Goal: Navigation & Orientation: Find specific page/section

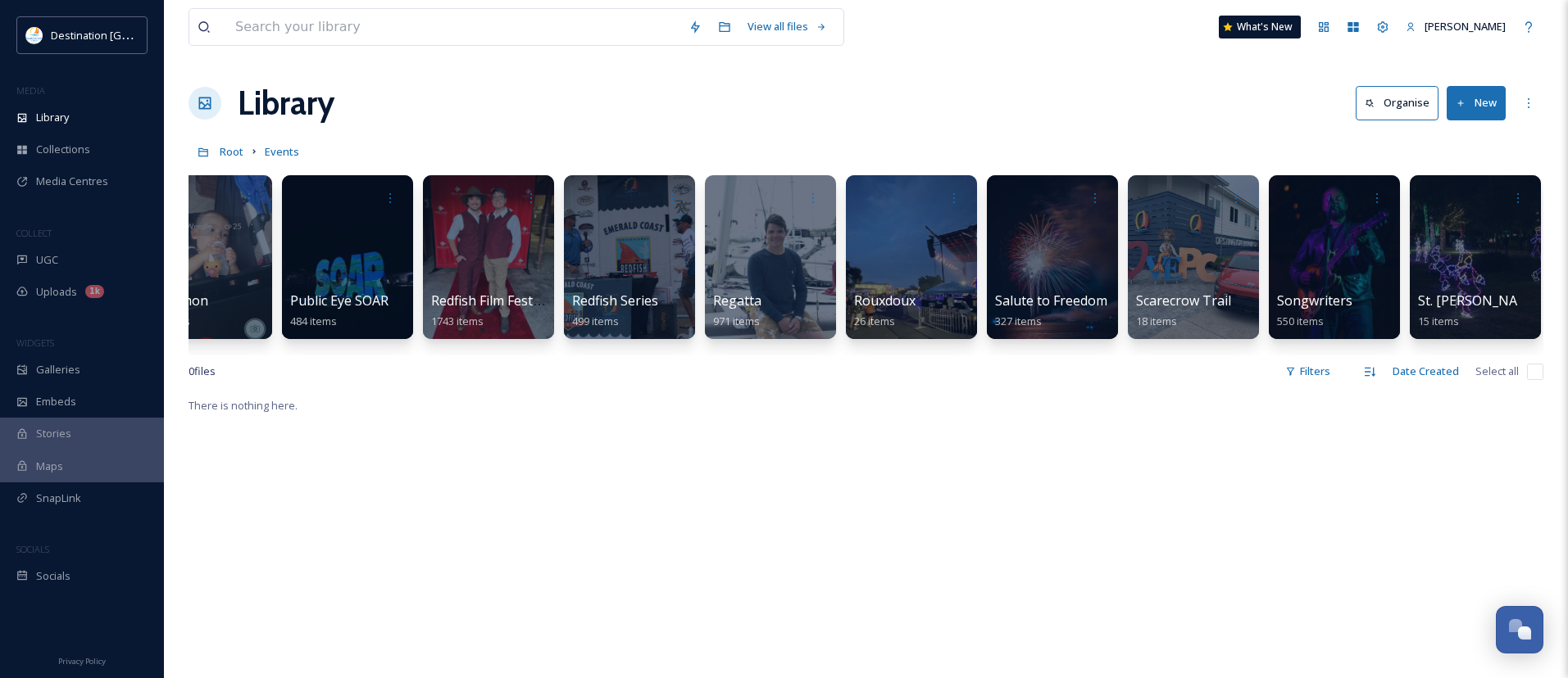
scroll to position [0, 3675]
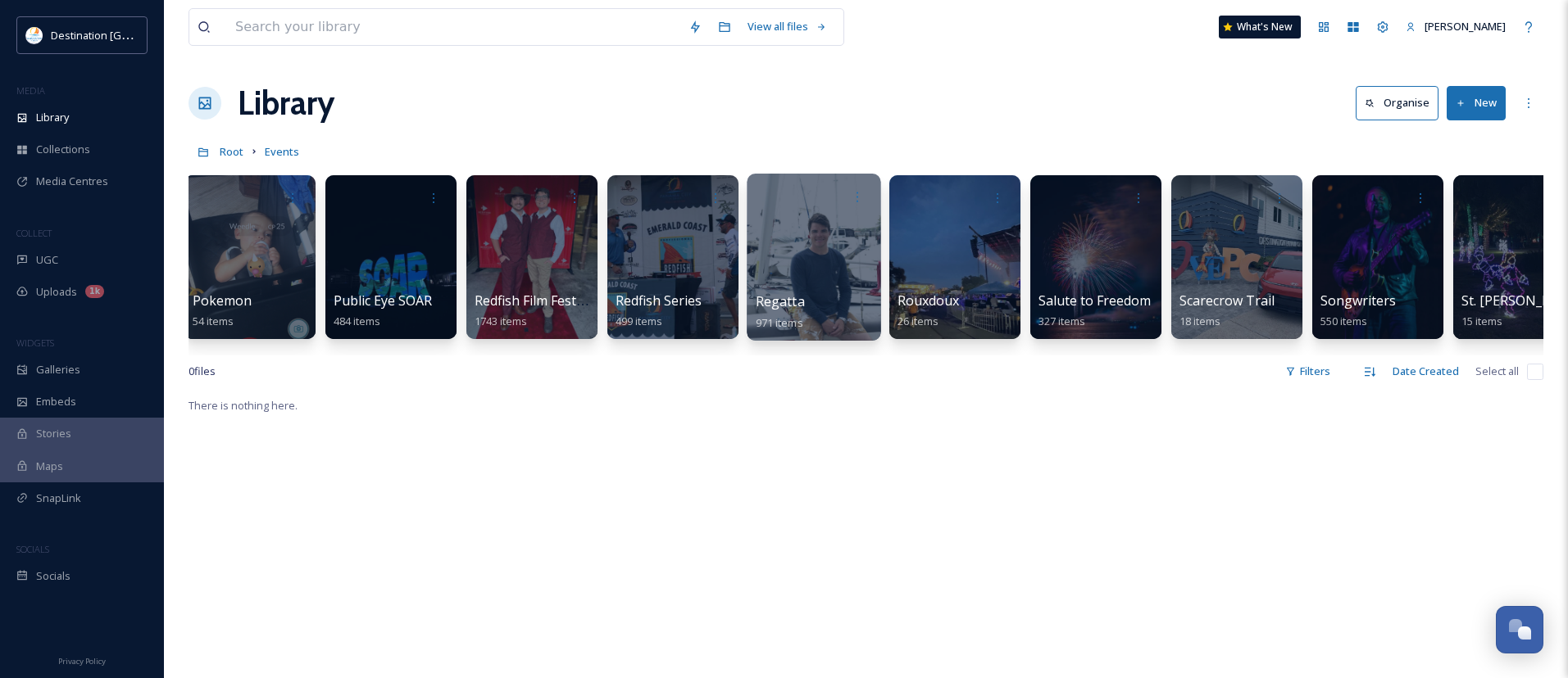
click at [835, 267] on div at bounding box center [814, 258] width 134 height 167
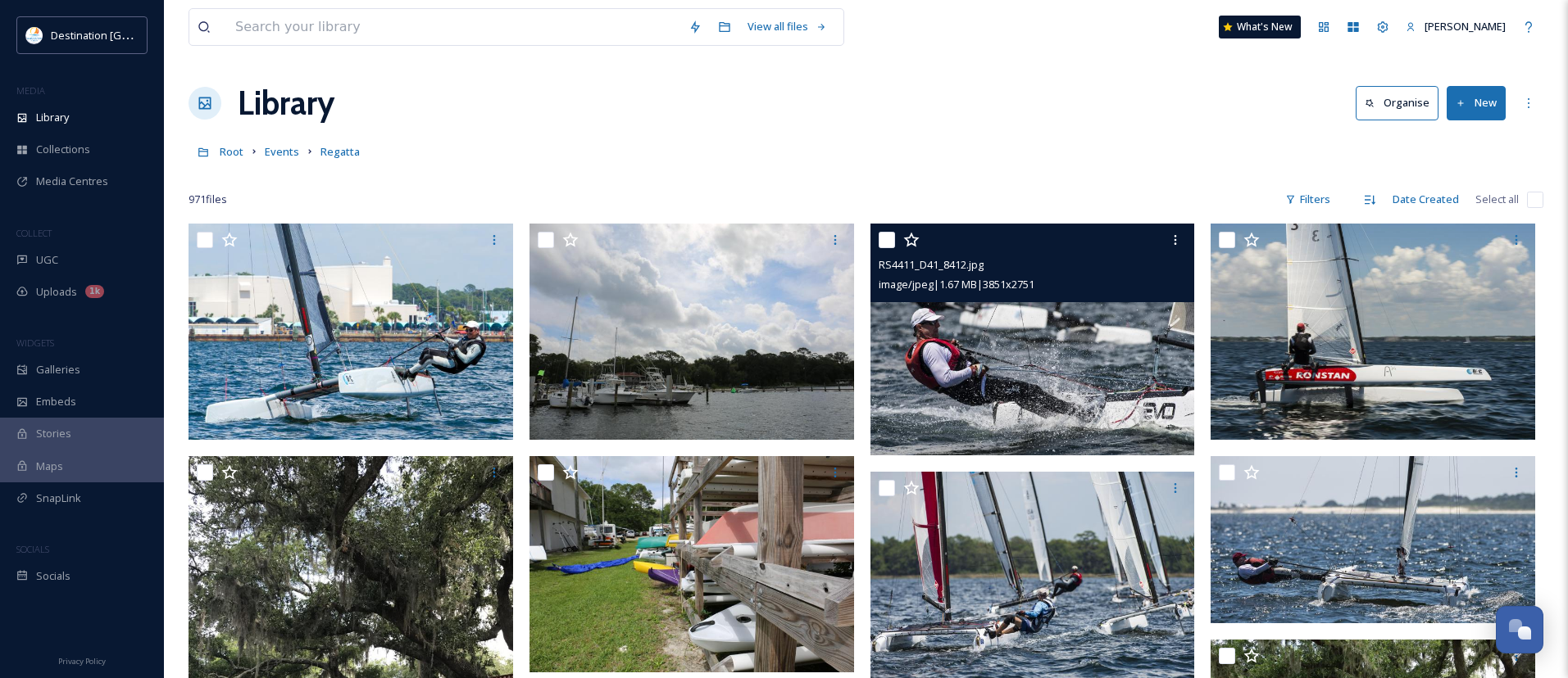
click at [1040, 374] on img at bounding box center [1033, 339] width 325 height 232
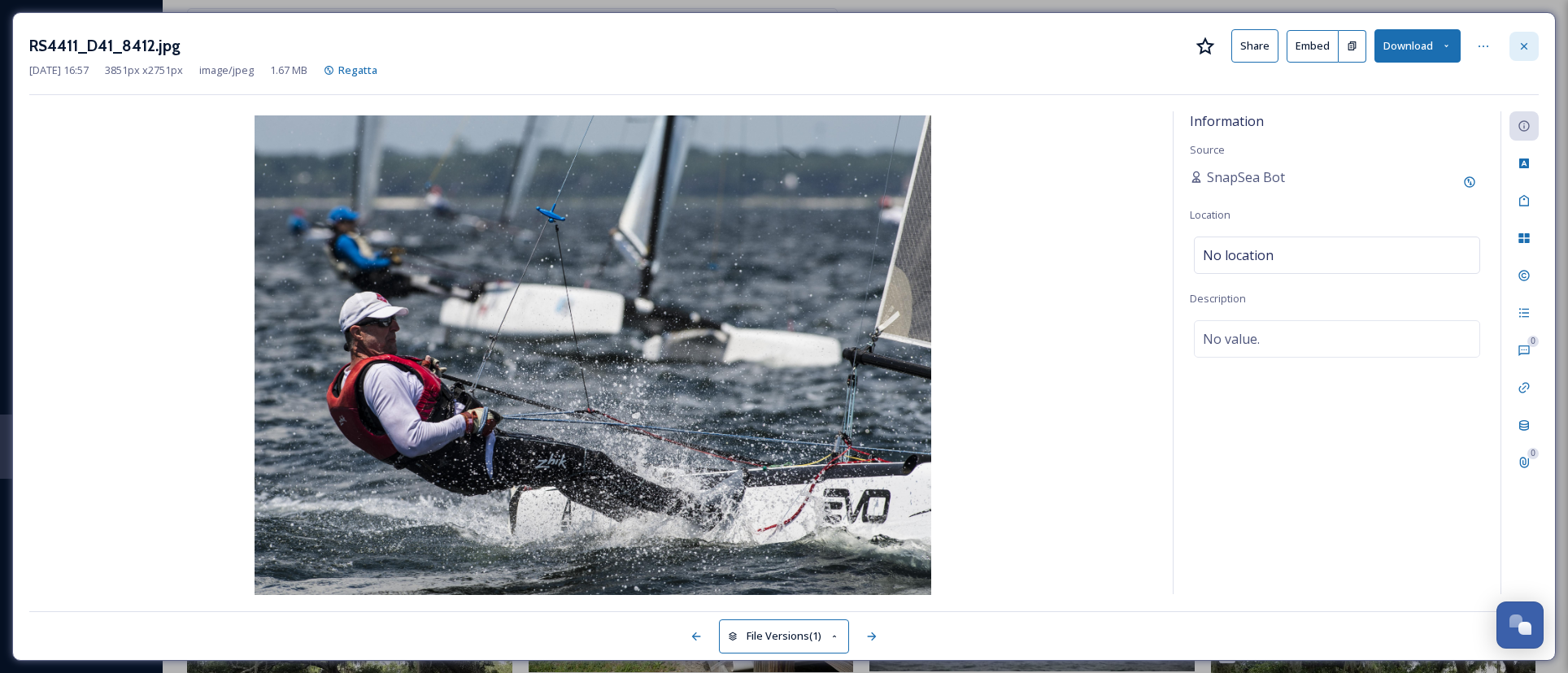
click at [1526, 48] on icon at bounding box center [1523, 45] width 6 height 6
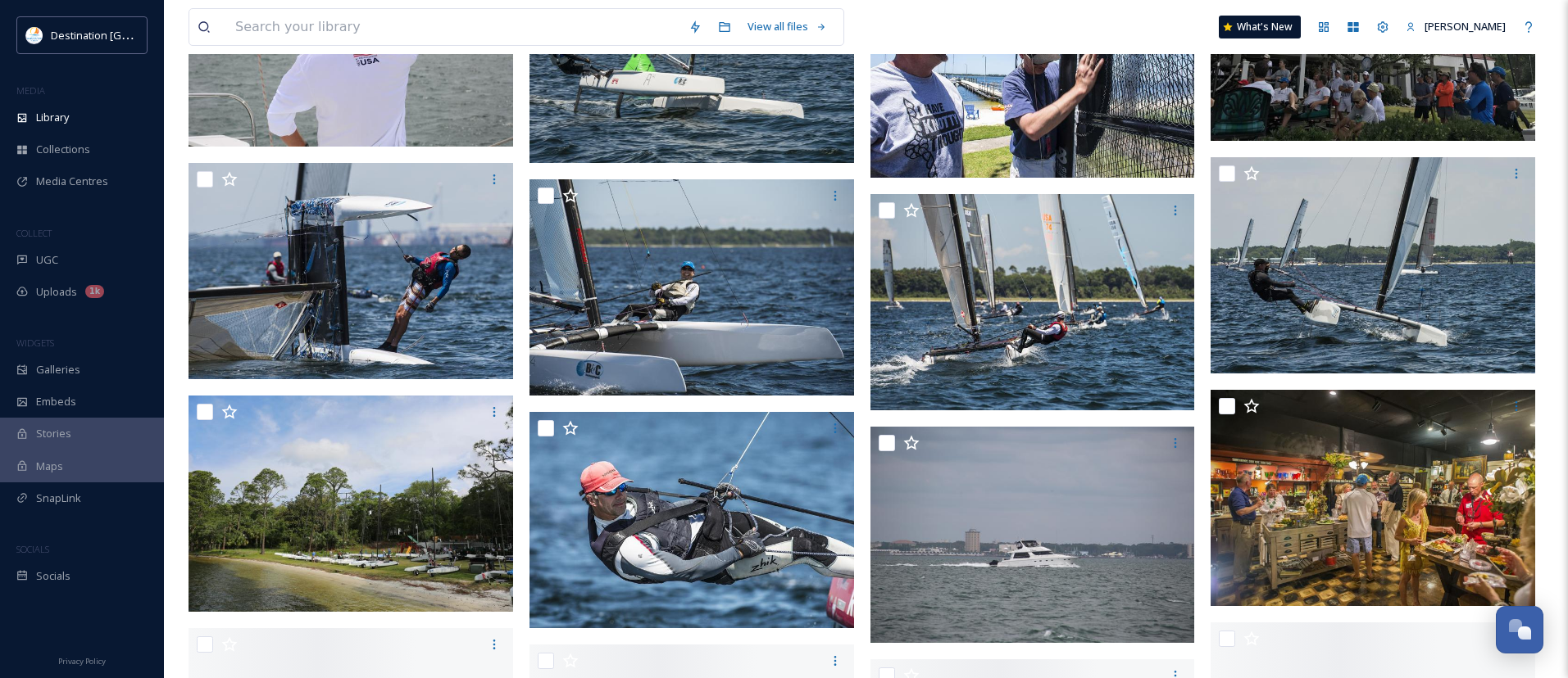
scroll to position [1065, 0]
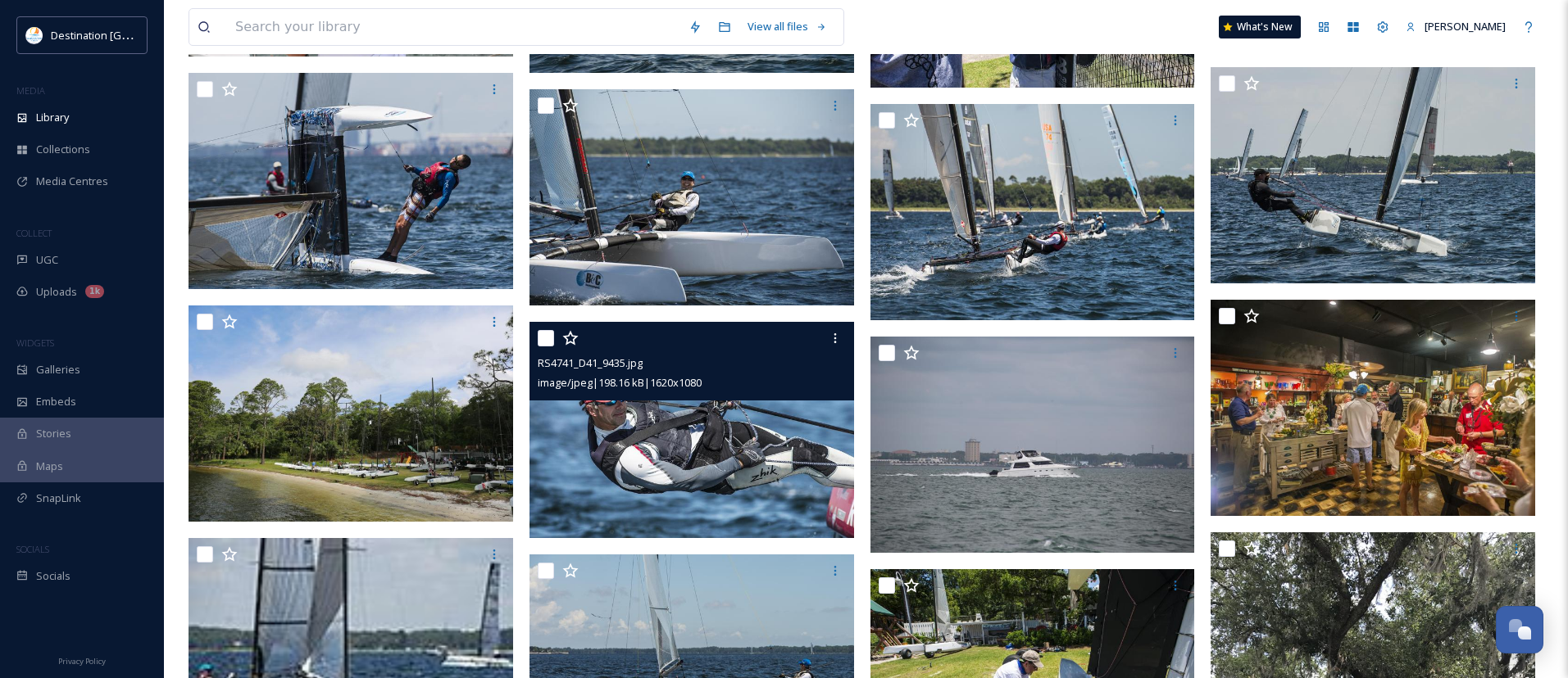
click at [699, 469] on img at bounding box center [691, 430] width 325 height 217
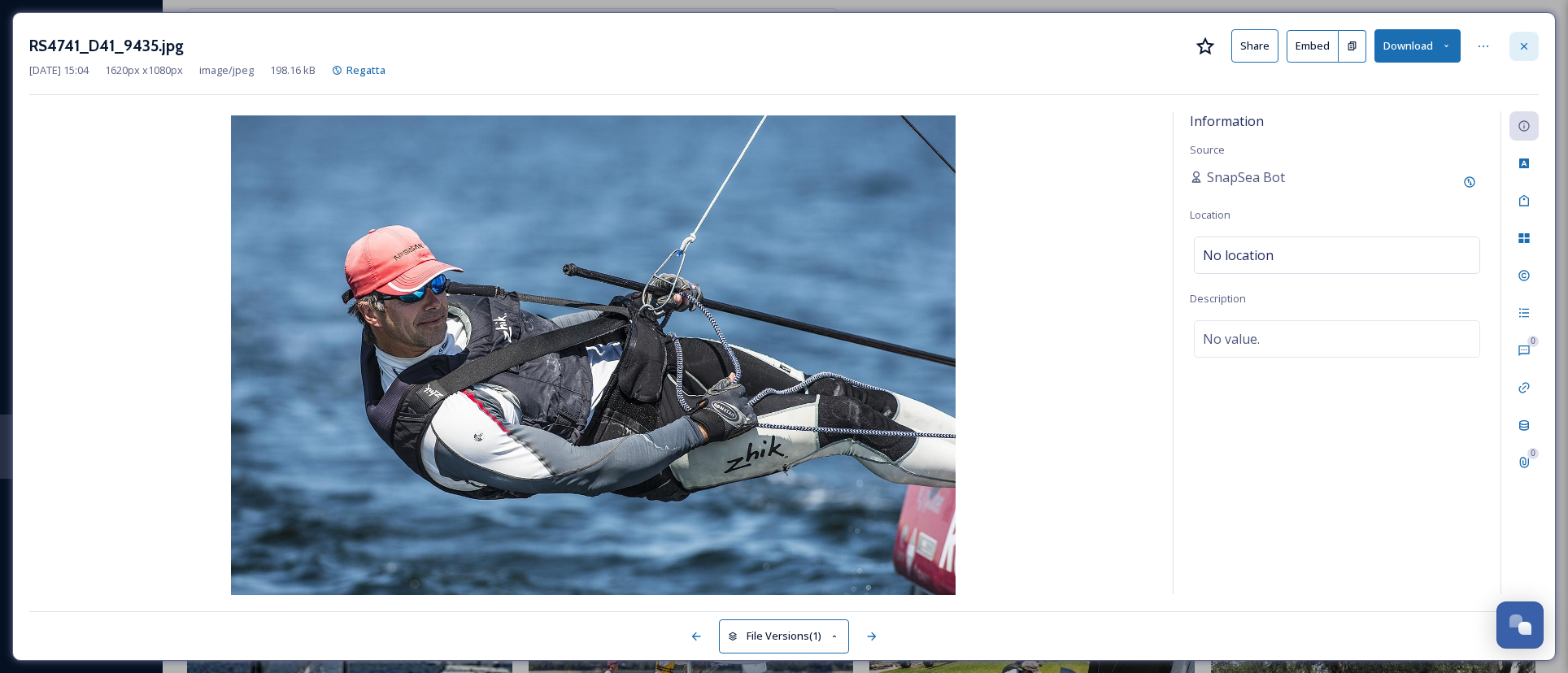
click at [1518, 40] on icon at bounding box center [1524, 46] width 13 height 13
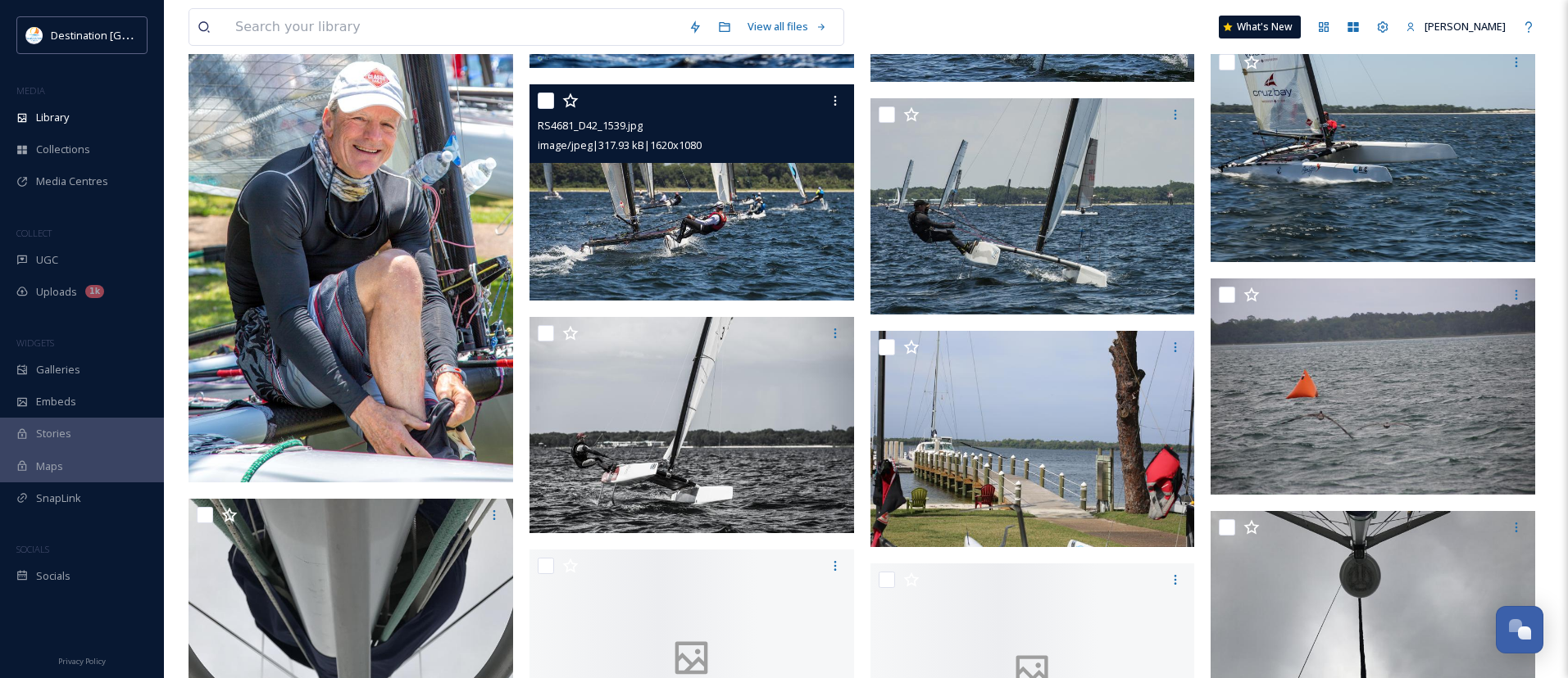
scroll to position [2048, 0]
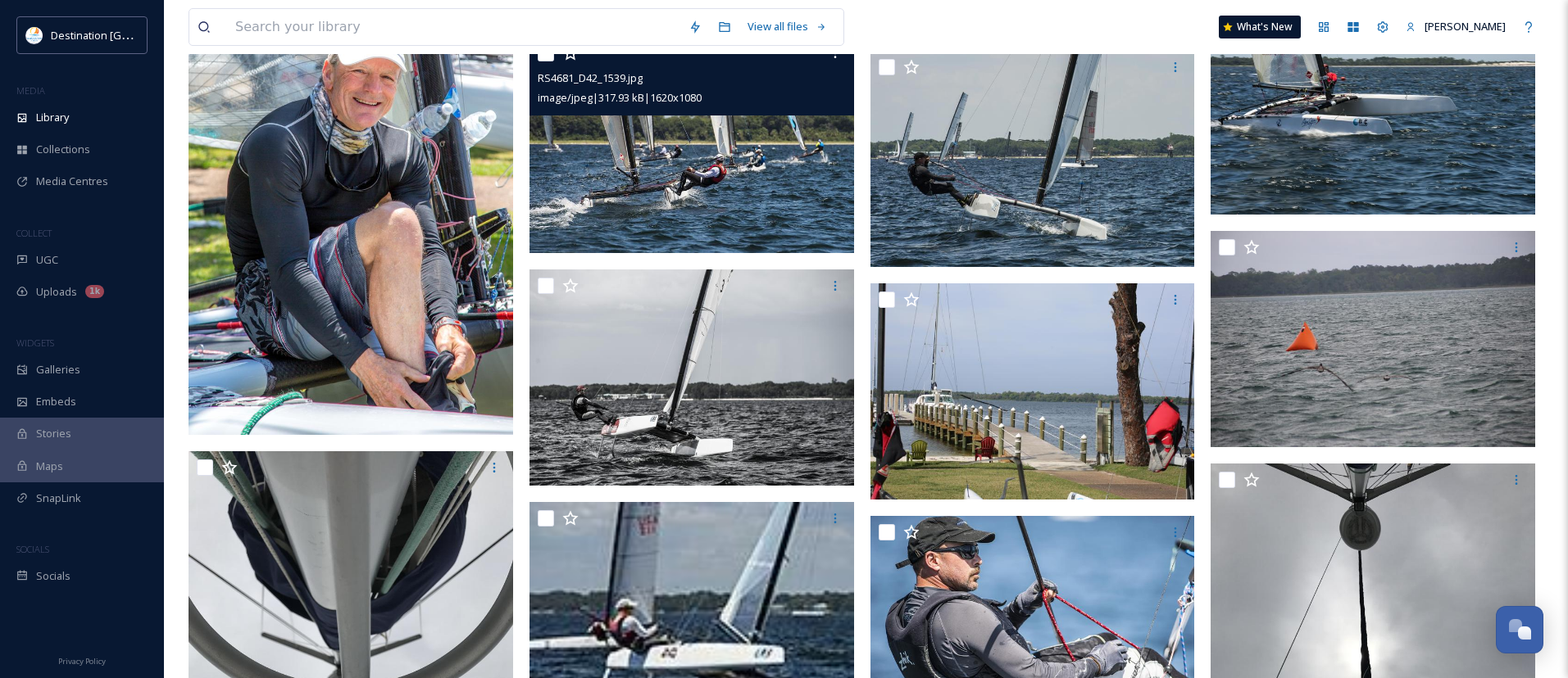
click at [734, 219] on img at bounding box center [691, 145] width 325 height 217
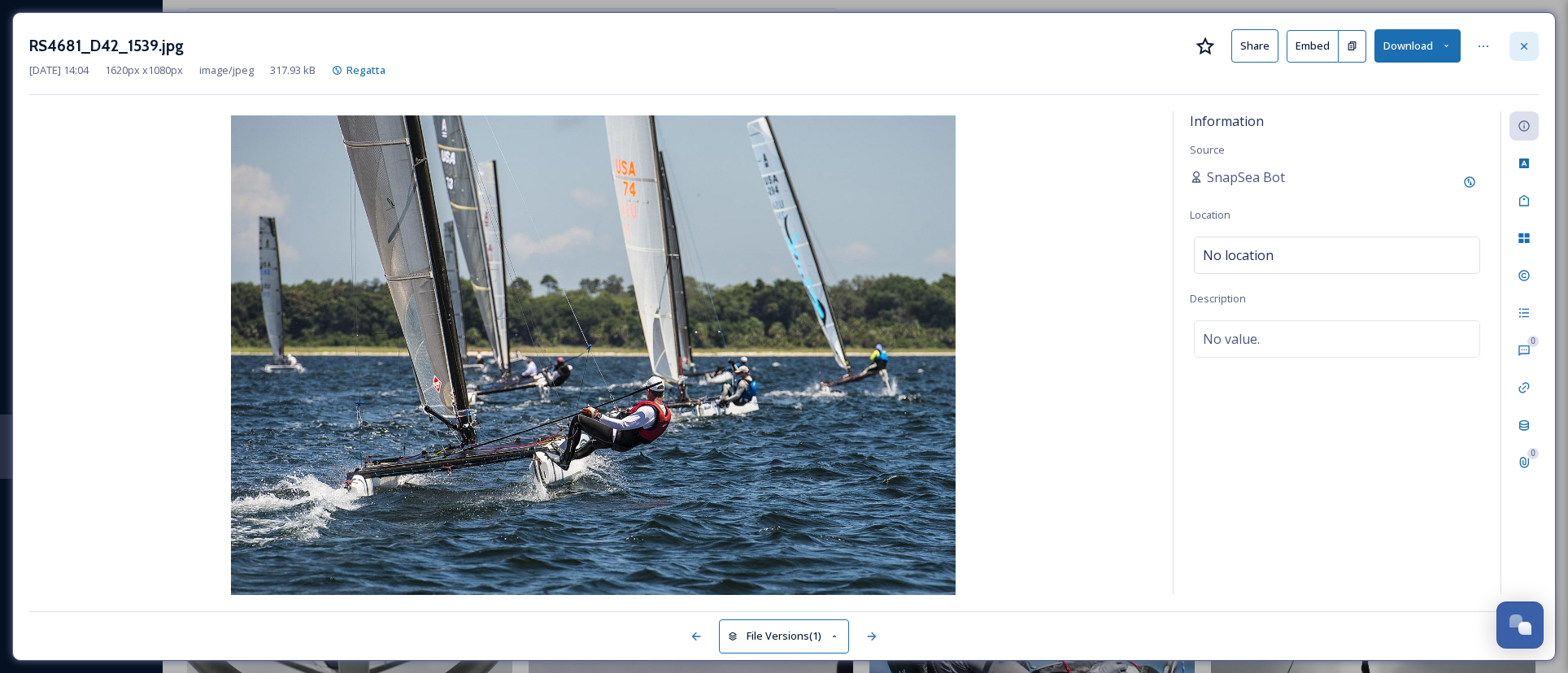
click at [1532, 52] on div at bounding box center [1524, 46] width 30 height 30
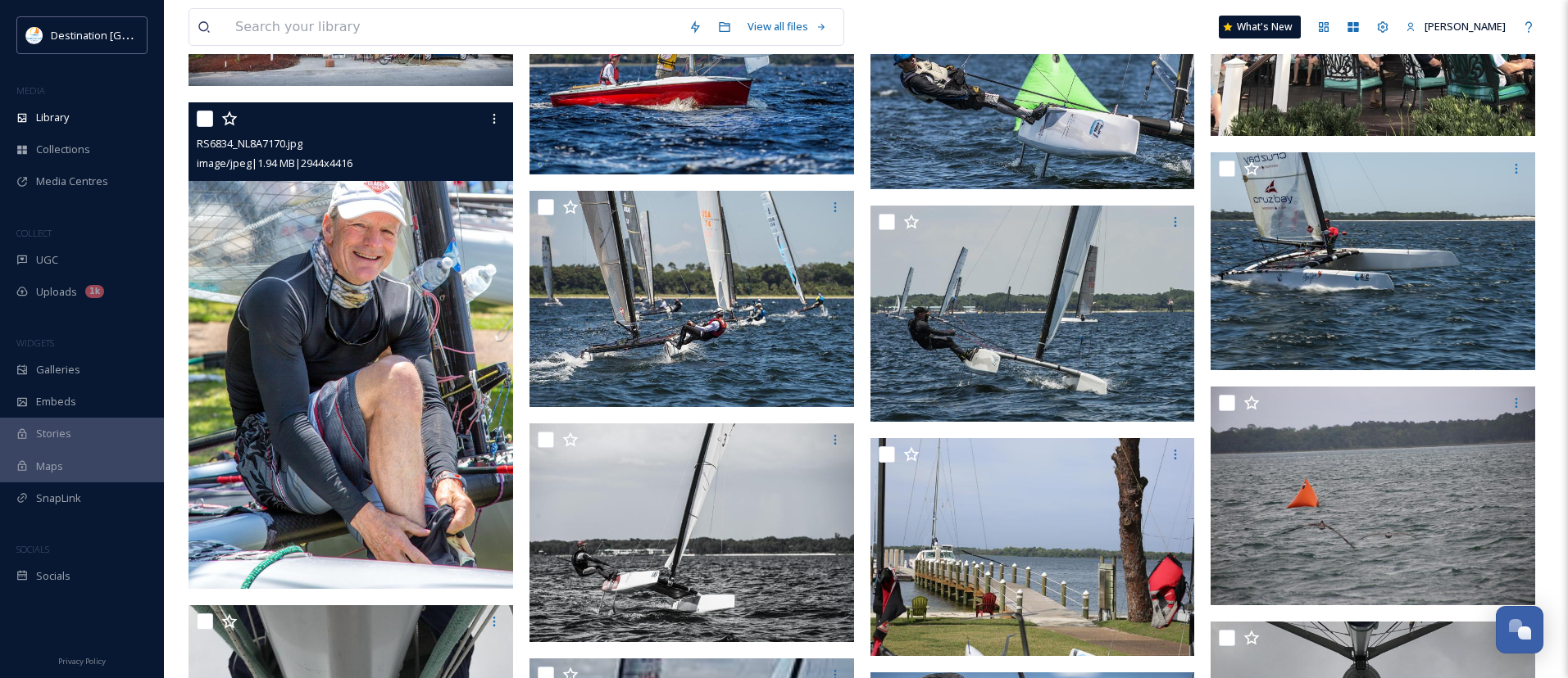
scroll to position [1884, 0]
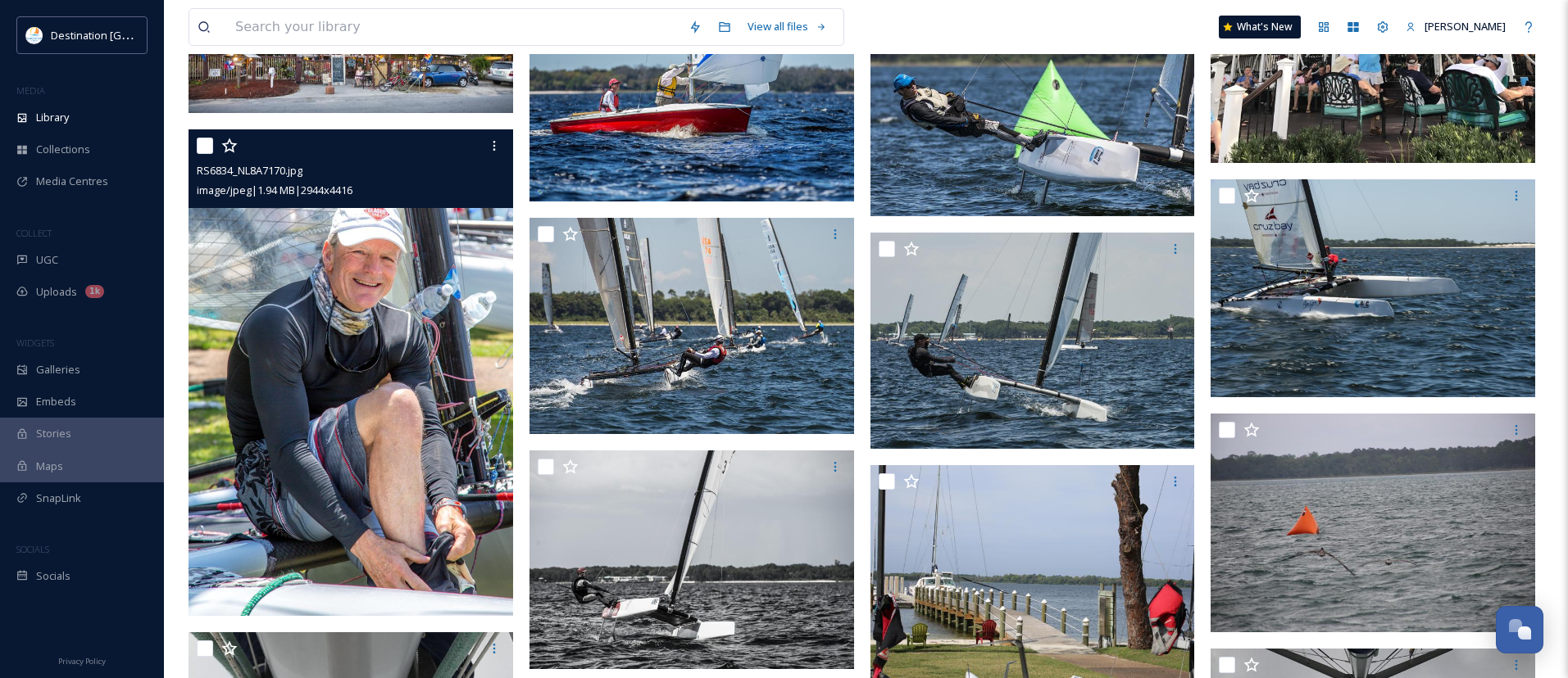
click at [369, 354] on img at bounding box center [351, 372] width 325 height 486
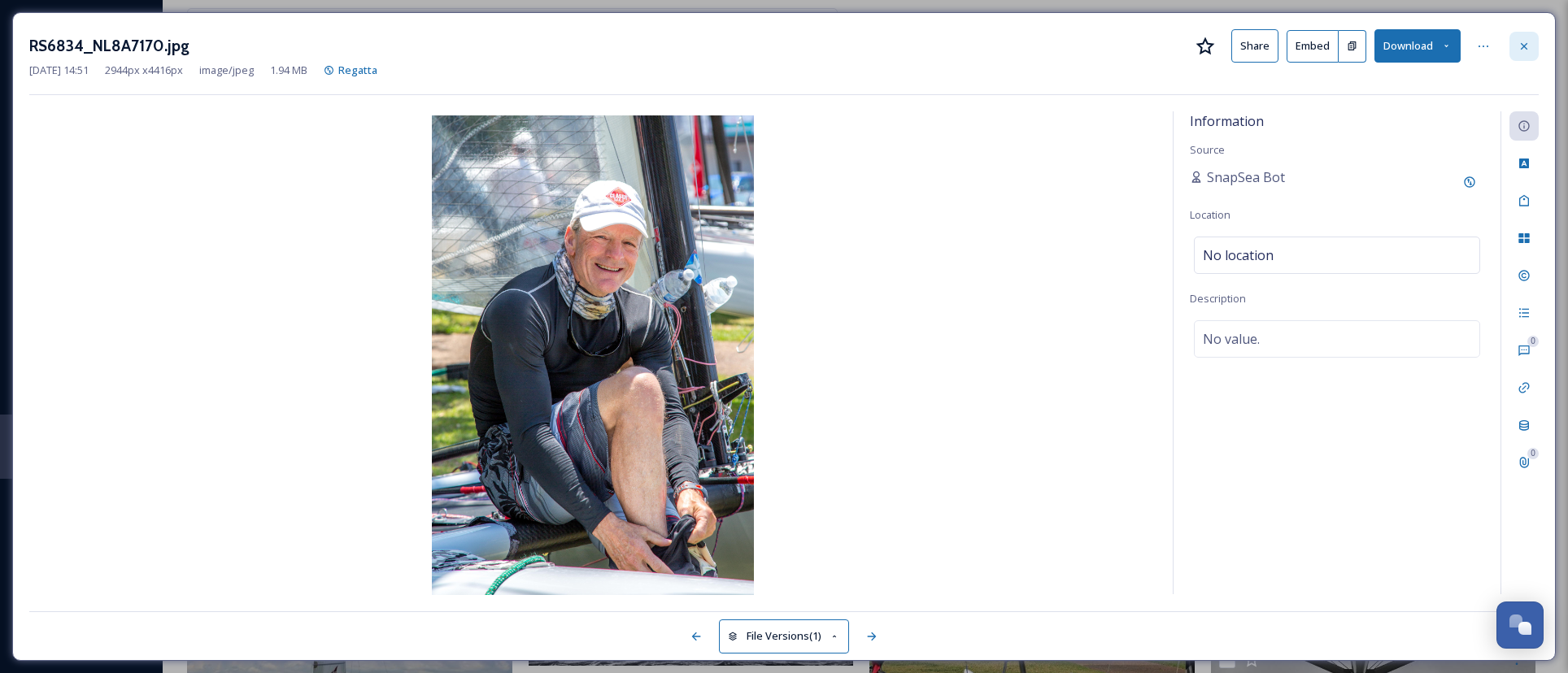
click at [1522, 42] on icon at bounding box center [1524, 46] width 13 height 13
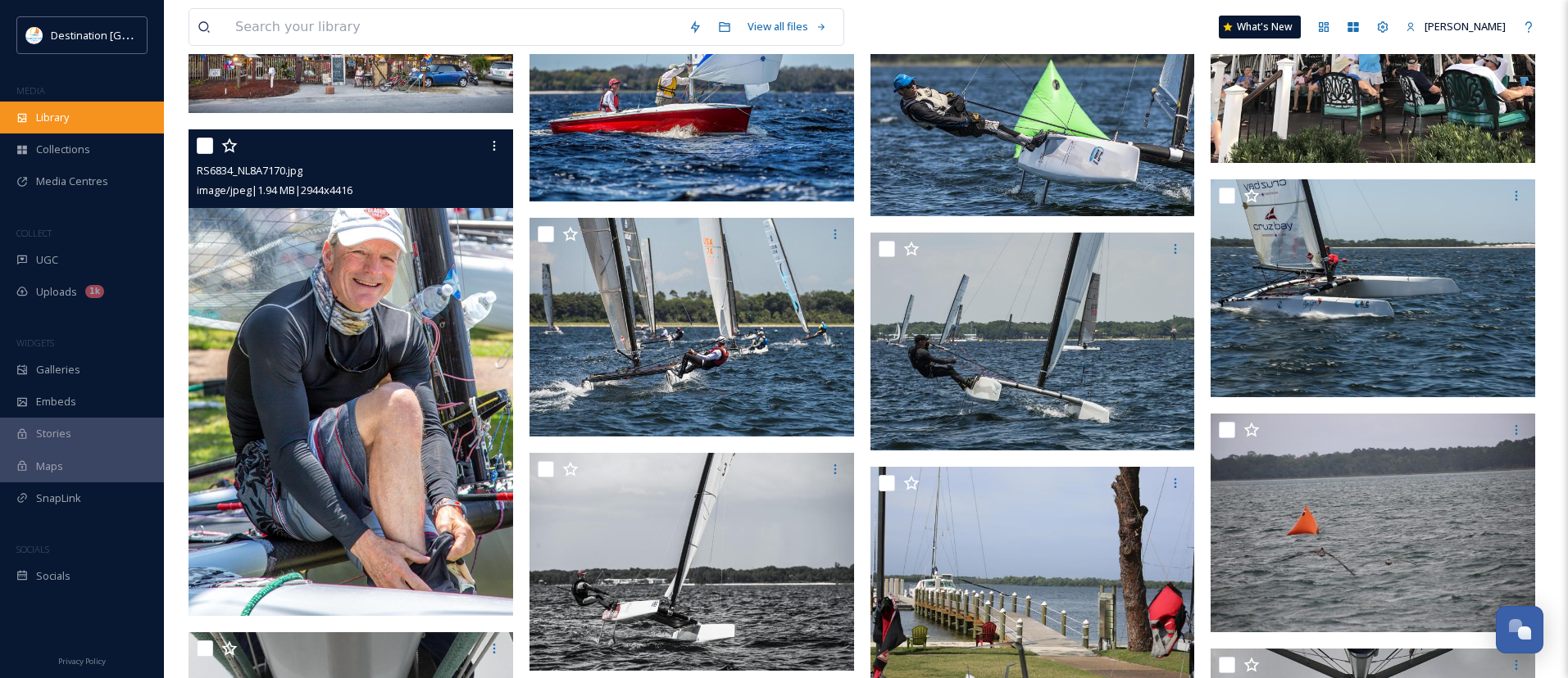
click at [41, 114] on span "Library" at bounding box center [52, 117] width 33 height 16
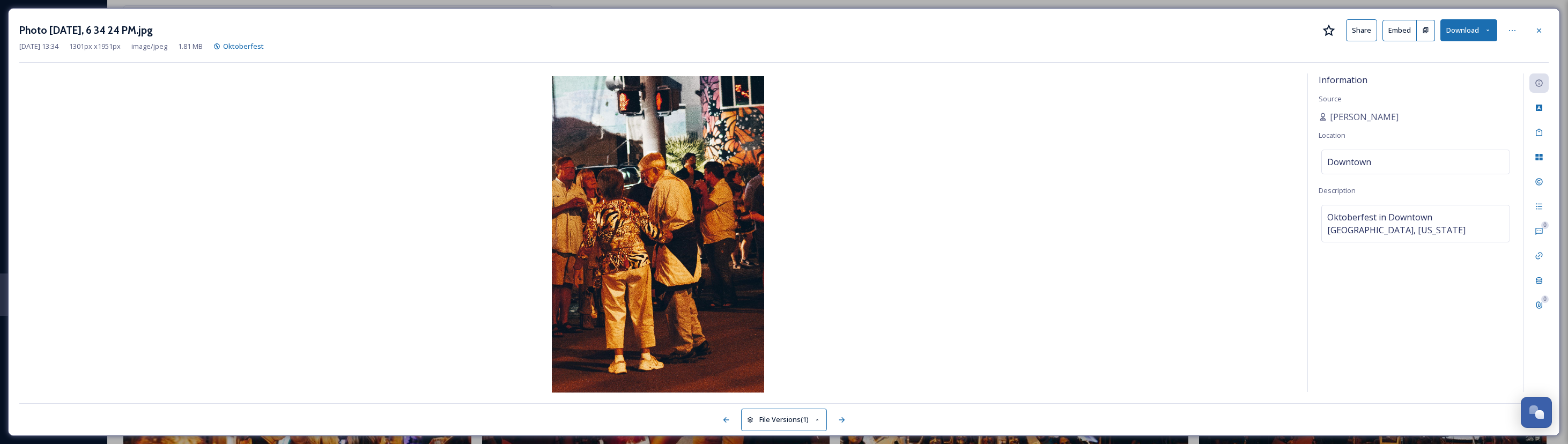
scroll to position [518, 0]
click at [1541, 32] on icon at bounding box center [1539, 30] width 4 height 4
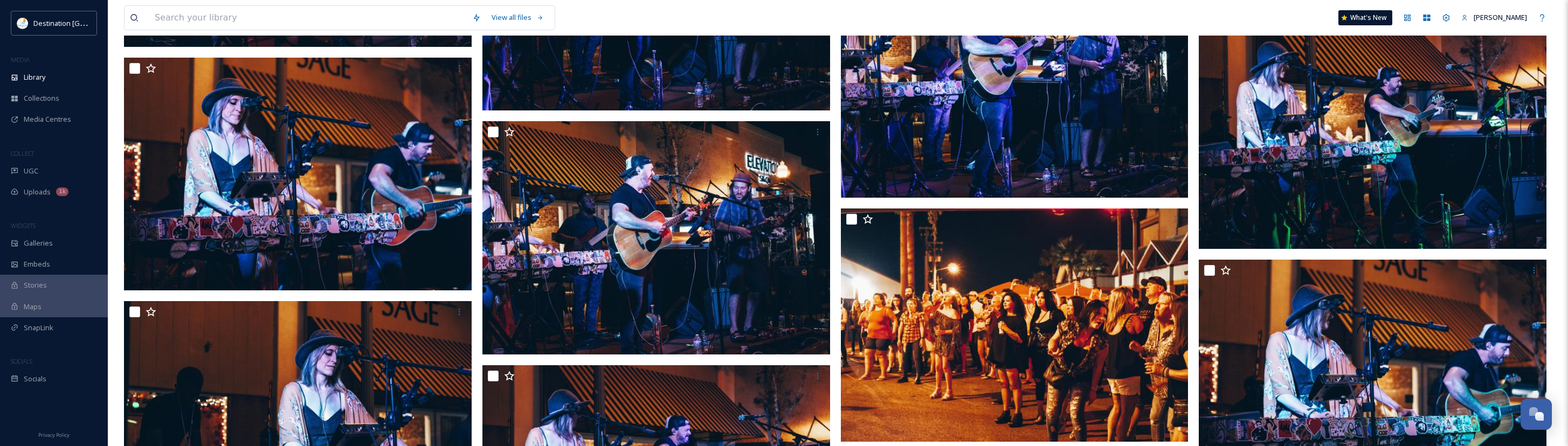
scroll to position [12397, 0]
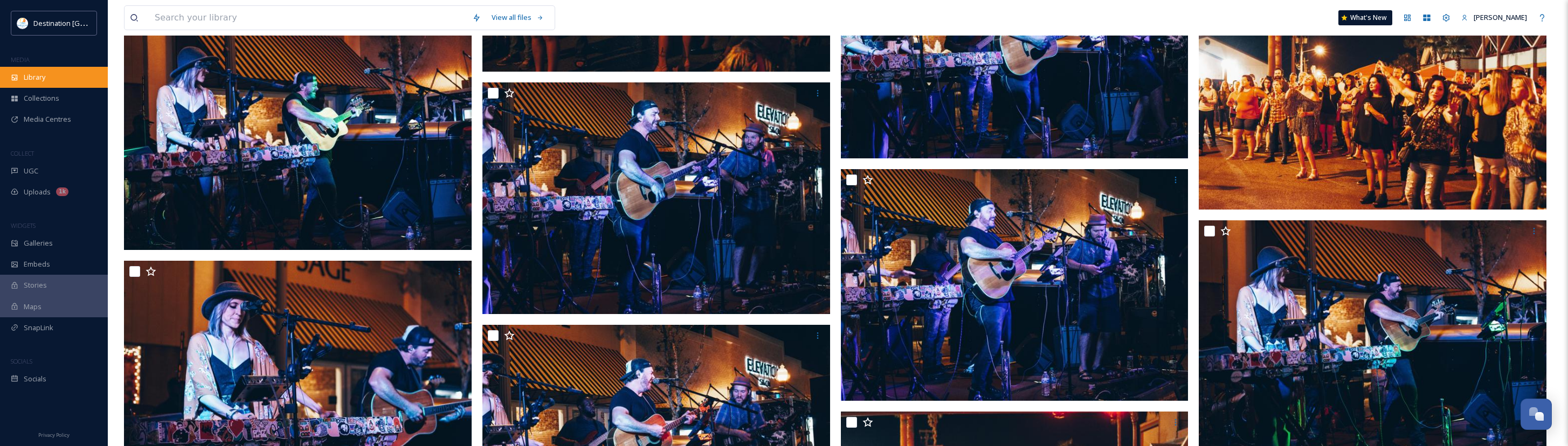
click at [31, 82] on span "Library" at bounding box center [34, 77] width 21 height 10
